Goal: Navigation & Orientation: Find specific page/section

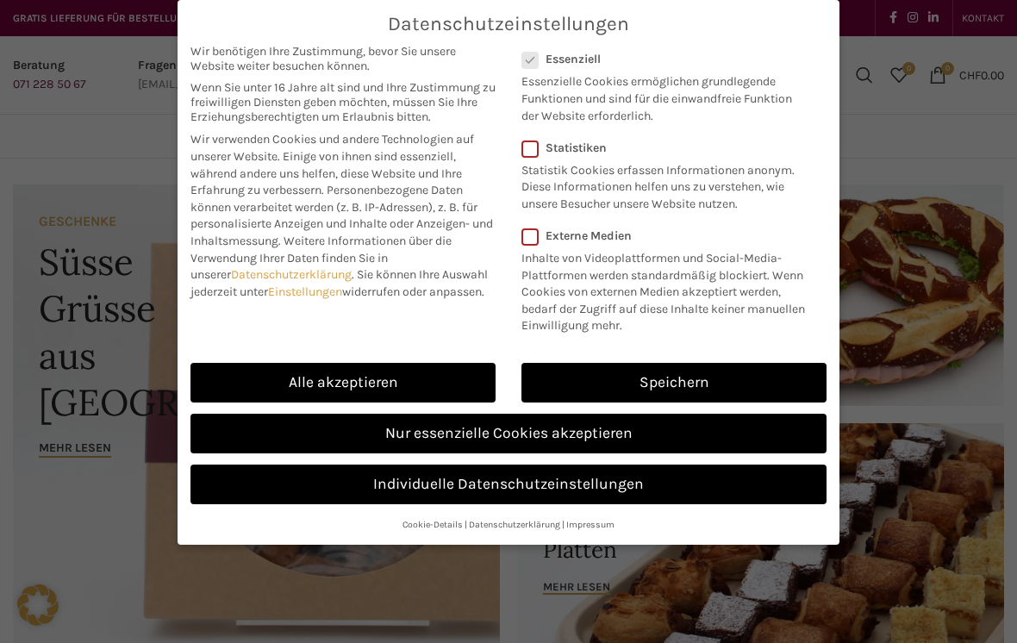
click at [282, 375] on link "Alle akzeptieren" at bounding box center [343, 383] width 305 height 40
checkbox input "true"
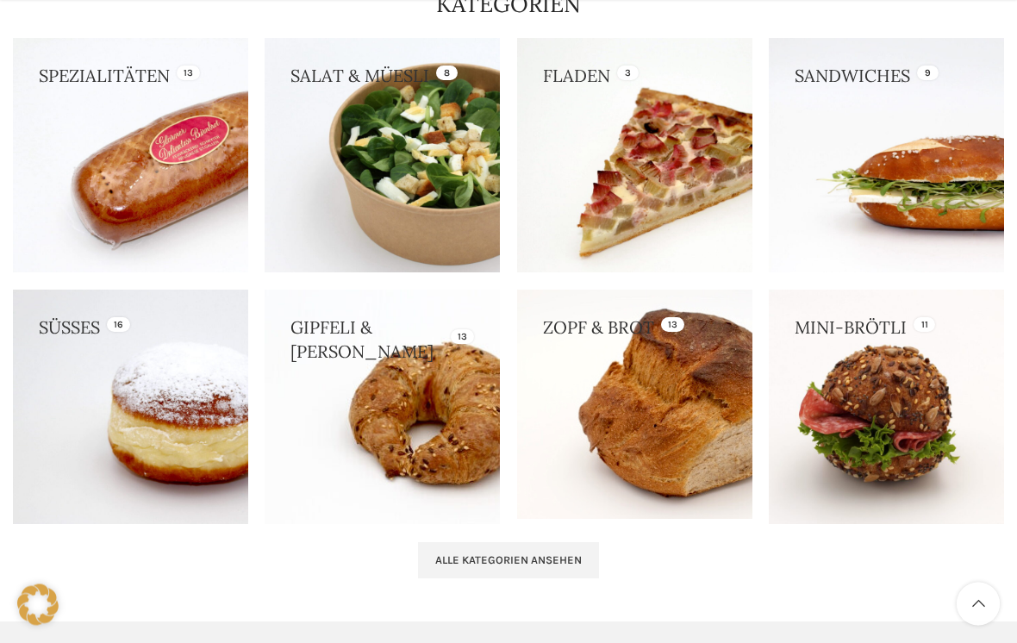
scroll to position [1577, 0]
click at [648, 404] on link at bounding box center [634, 404] width 235 height 229
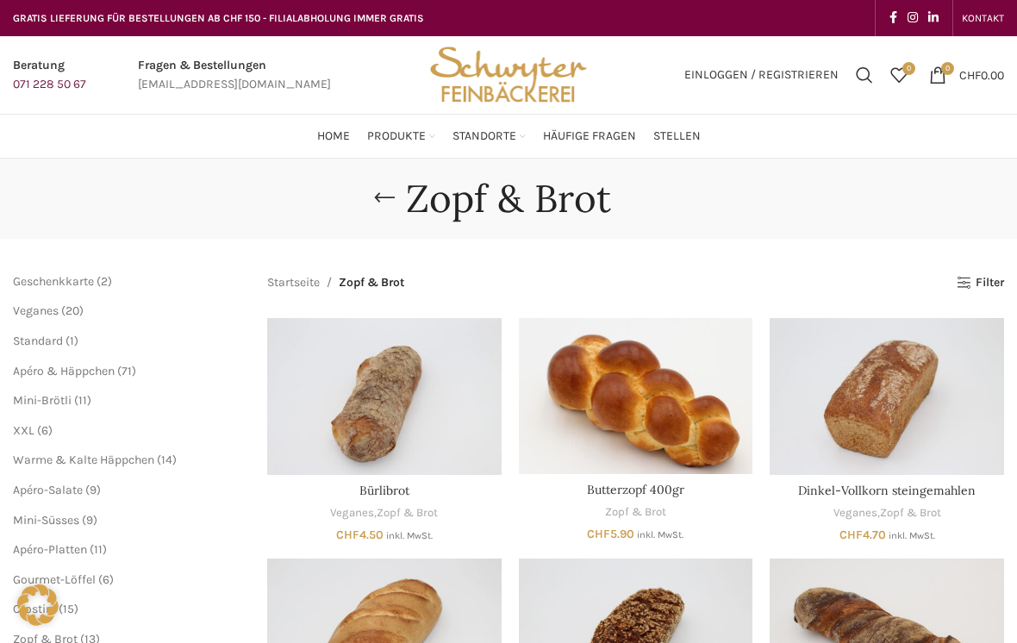
click at [28, 432] on span "XXL" at bounding box center [24, 430] width 22 height 15
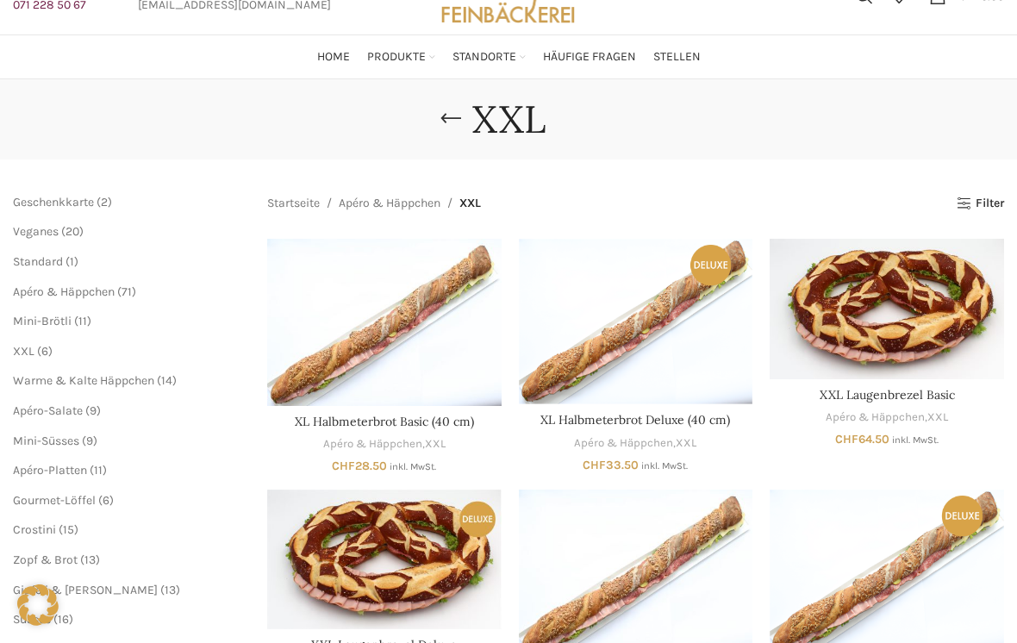
scroll to position [81, 0]
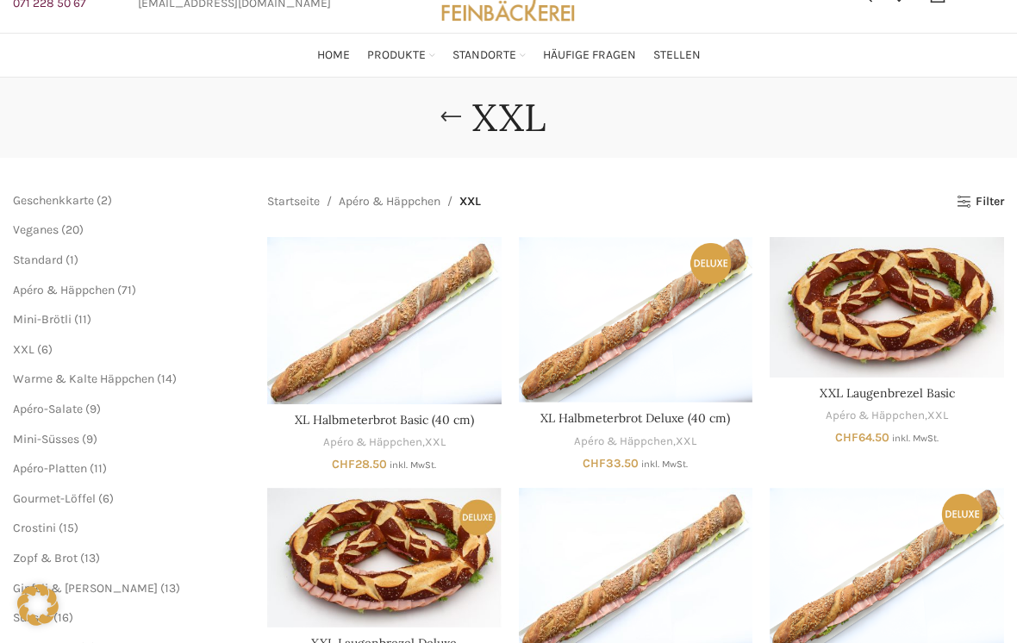
click at [56, 461] on span "Apéro-Platten" at bounding box center [50, 468] width 74 height 15
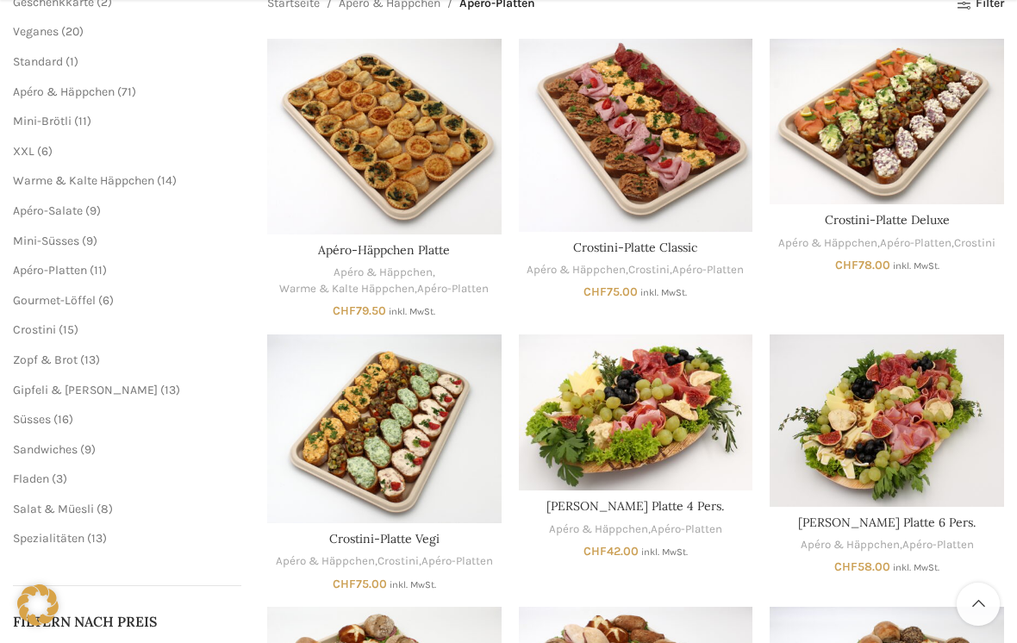
scroll to position [282, 0]
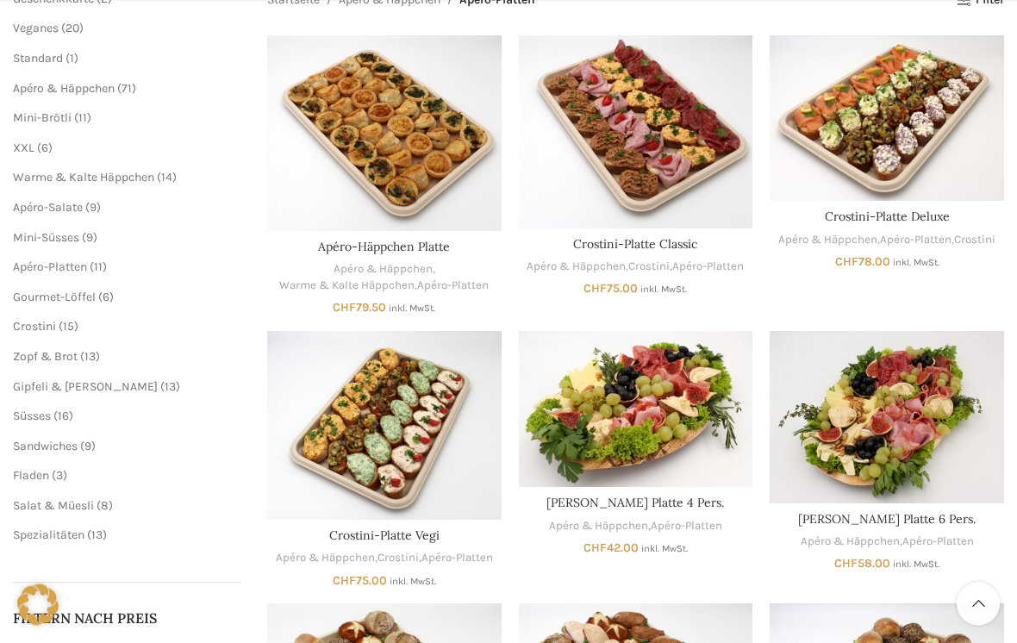
click at [62, 291] on span "Gourmet-Löffel" at bounding box center [54, 298] width 83 height 15
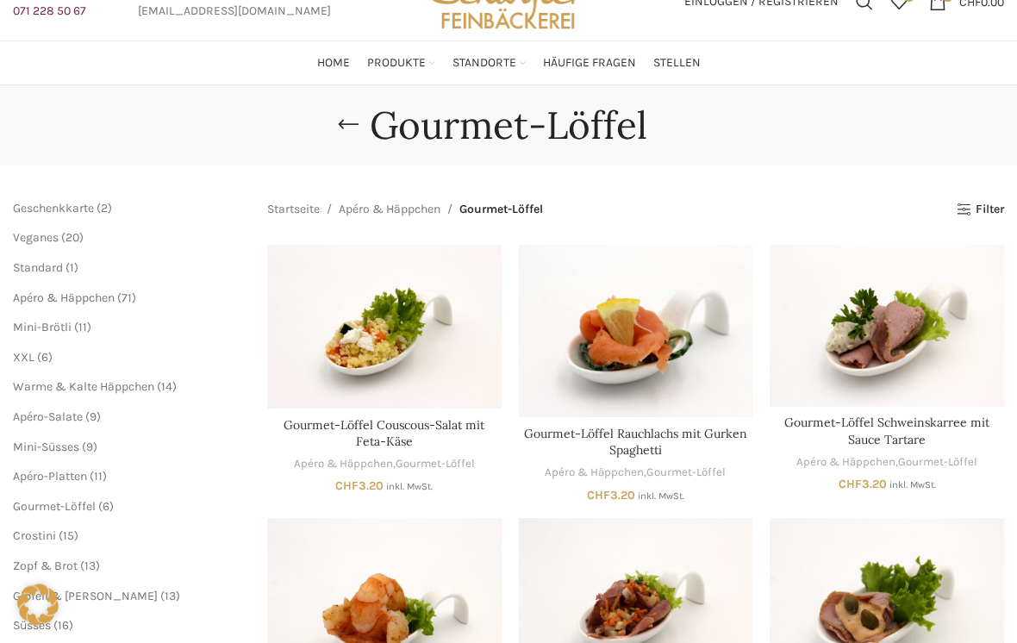
scroll to position [80, 0]
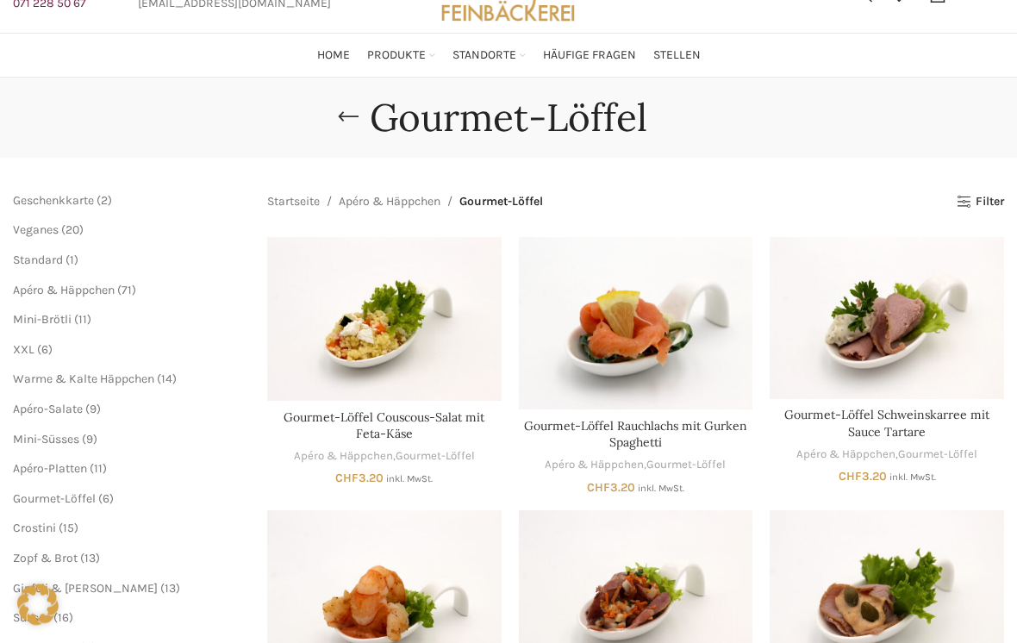
click at [107, 372] on span "Warme & Kalte Häppchen" at bounding box center [83, 379] width 141 height 15
